Goal: Task Accomplishment & Management: Manage account settings

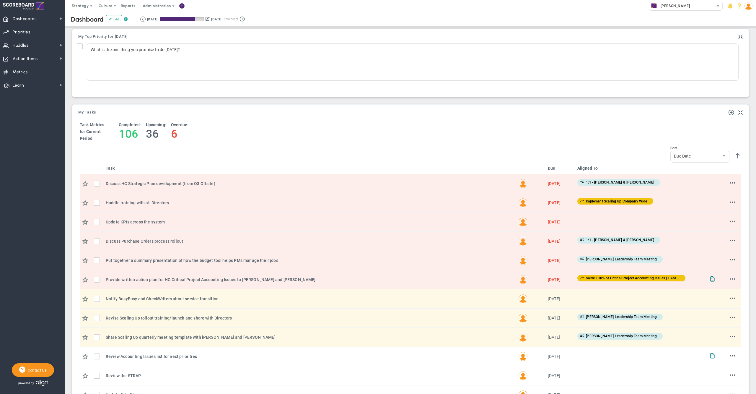
click at [182, 7] on span at bounding box center [181, 6] width 5 height 8
click at [201, 99] on span "Invite Users" at bounding box center [206, 101] width 59 height 12
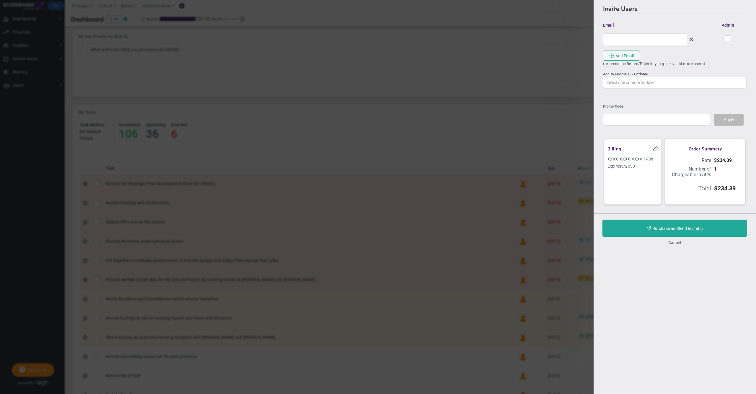
click at [676, 245] on button "Cancel" at bounding box center [675, 242] width 13 height 5
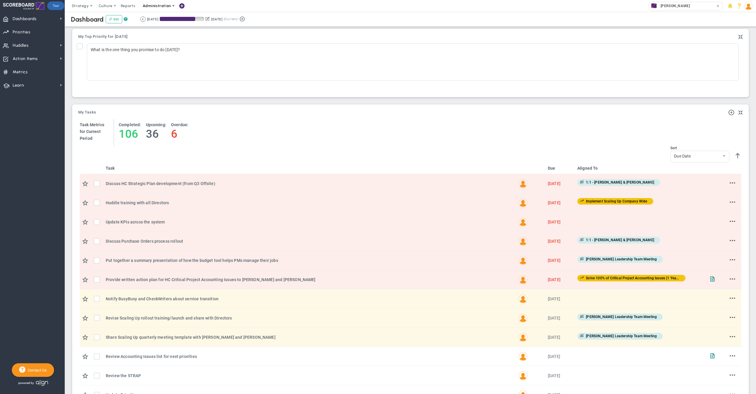
click at [154, 5] on span "Administration" at bounding box center [157, 6] width 28 height 4
click at [159, 14] on span "Manage Users" at bounding box center [163, 18] width 48 height 12
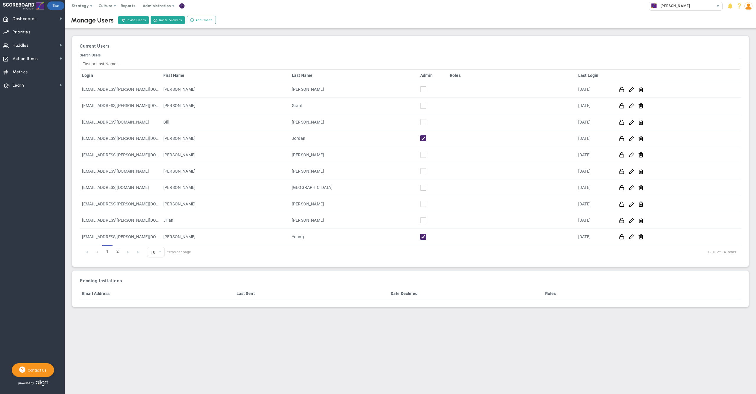
click at [748, 5] on img at bounding box center [749, 6] width 8 height 8
click at [160, 6] on span "Administration" at bounding box center [157, 6] width 28 height 4
click at [168, 80] on span "Manage Subscription" at bounding box center [163, 77] width 48 height 12
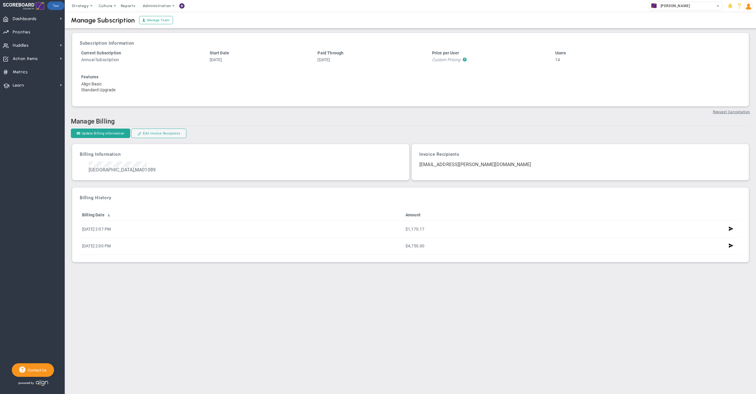
click at [705, 23] on div "Manage Subscription Update Subscription Subscribe Now! Manage Team" at bounding box center [410, 20] width 703 height 17
click at [749, 5] on img at bounding box center [749, 6] width 8 height 8
click at [745, 14] on span "Profile" at bounding box center [731, 18] width 48 height 12
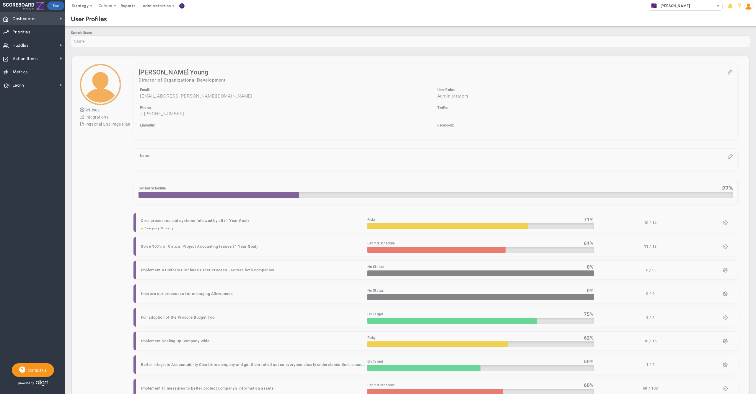
checkbox input "true"
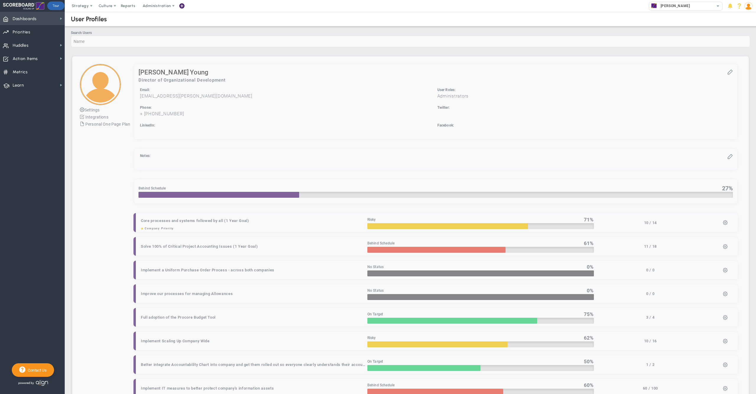
checkbox input "true"
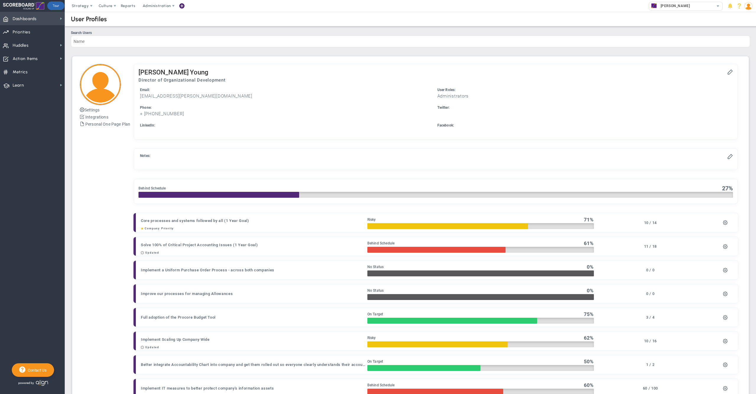
click at [44, 18] on span "Dashboards Dashboards" at bounding box center [32, 18] width 65 height 13
click at [84, 29] on span "Company Dashboard" at bounding box center [96, 29] width 38 height 6
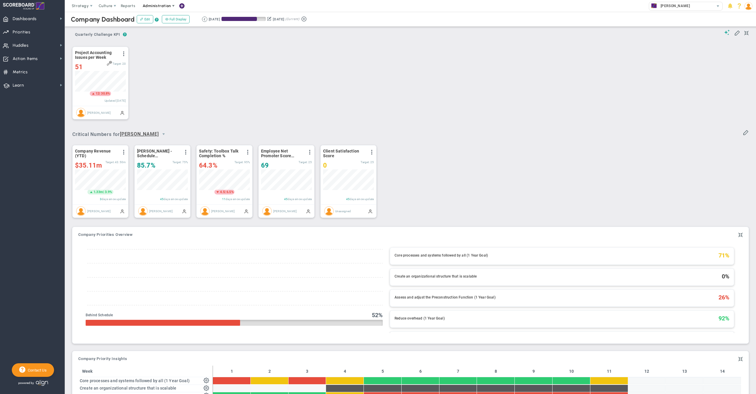
click at [159, 6] on span "Administration" at bounding box center [157, 6] width 28 height 4
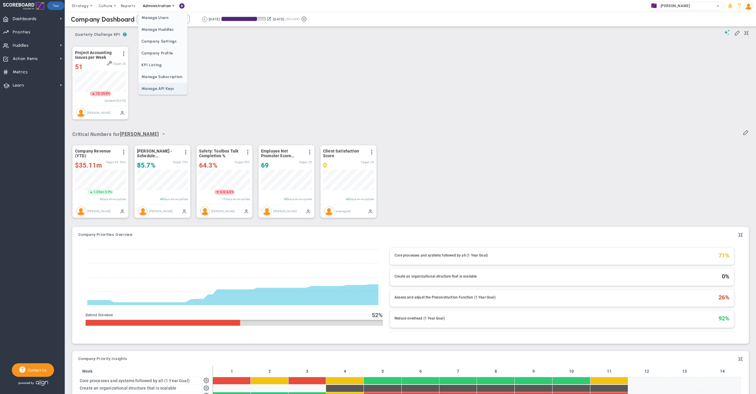
click at [162, 88] on span "Manage API Keys" at bounding box center [163, 89] width 48 height 12
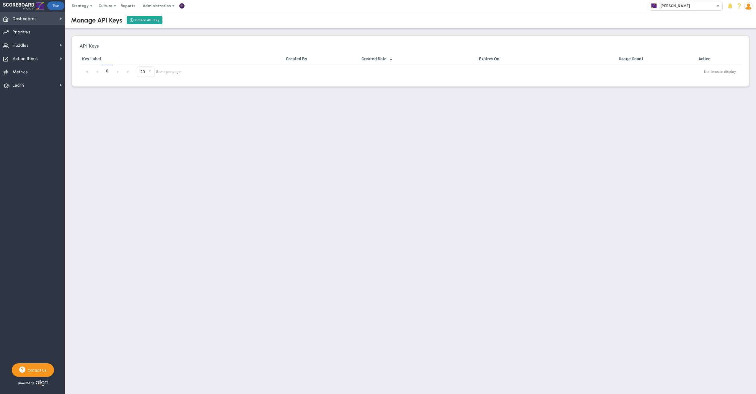
click at [21, 17] on span "Dashboards" at bounding box center [25, 19] width 24 height 12
click at [81, 31] on span "Company Dashboard" at bounding box center [96, 29] width 38 height 6
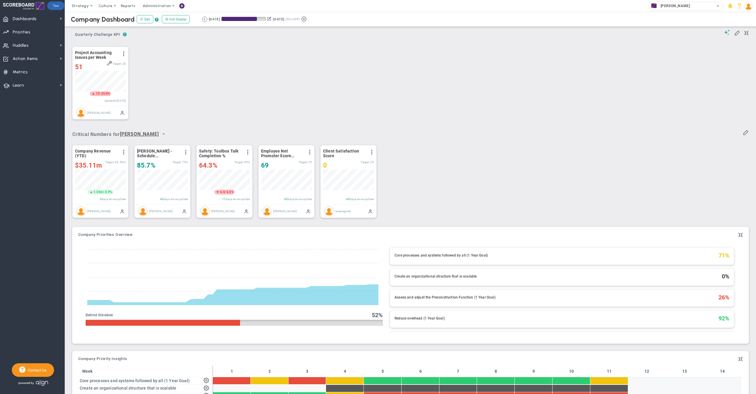
click at [583, 84] on div "Period Project Accounting Issues per Week View Historical Graph Edit Make "No C…" at bounding box center [408, 82] width 684 height 85
click at [507, 115] on div "Period Project Accounting Issues per Week View Historical Graph Edit Make "No C…" at bounding box center [408, 82] width 684 height 85
click at [261, 63] on div "Period Project Accounting Issues per Week View Historical Graph Edit Make "No C…" at bounding box center [408, 82] width 684 height 85
click at [183, 6] on span at bounding box center [181, 6] width 5 height 8
click at [208, 108] on span "Invite Viewers" at bounding box center [206, 112] width 59 height 12
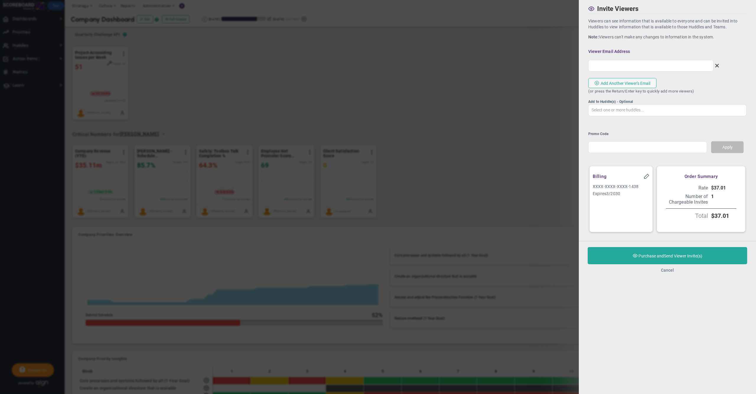
click at [665, 272] on button "Cancel" at bounding box center [667, 270] width 13 height 5
